Goal: Register for event/course

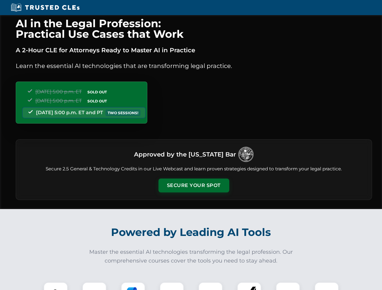
click at [193, 186] on button "Secure Your Spot" at bounding box center [193, 186] width 71 height 14
click at [56, 286] on img at bounding box center [56, 295] width 18 height 18
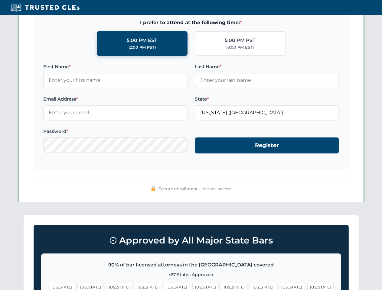
click at [221, 286] on span "[US_STATE]" at bounding box center [234, 287] width 26 height 9
click at [278, 286] on span "[US_STATE]" at bounding box center [291, 287] width 26 height 9
